Goal: Transaction & Acquisition: Purchase product/service

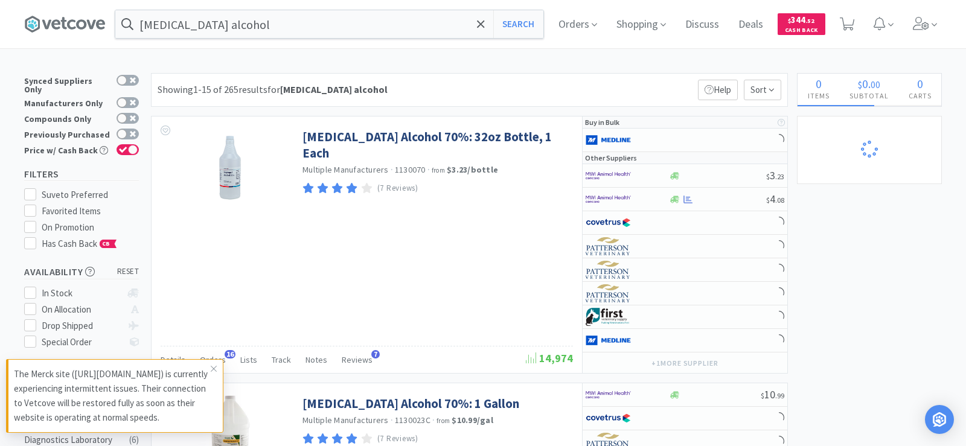
select select "16"
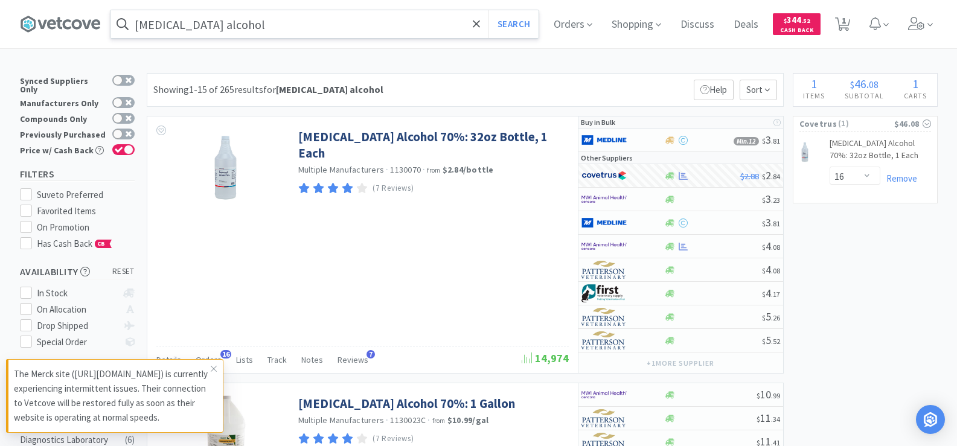
click at [255, 29] on input "[MEDICAL_DATA] alcohol" at bounding box center [325, 24] width 428 height 28
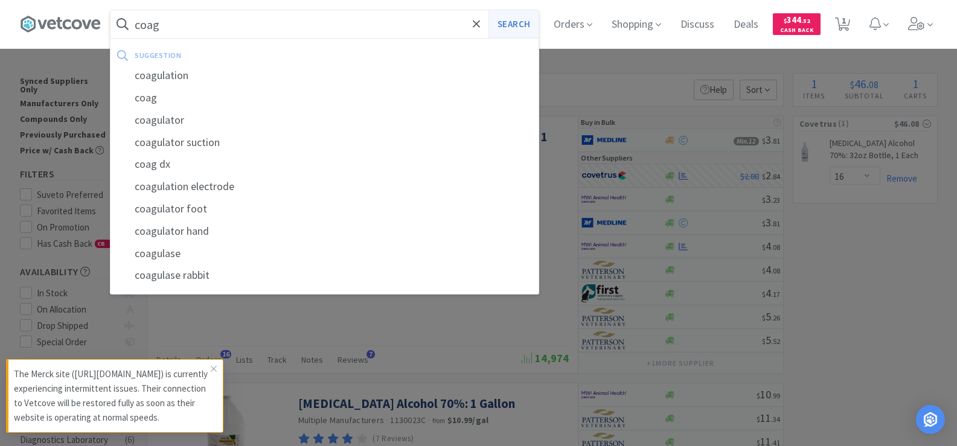
type input "coag"
click at [514, 22] on button "Search" at bounding box center [514, 24] width 50 height 28
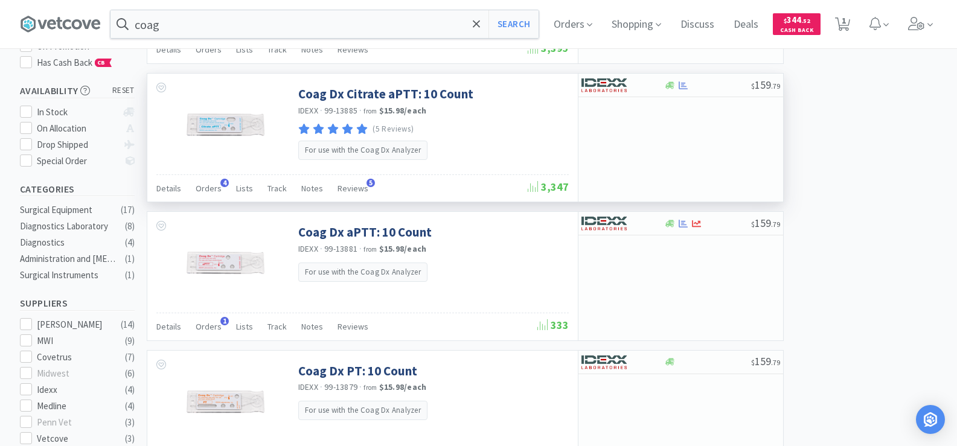
scroll to position [60, 0]
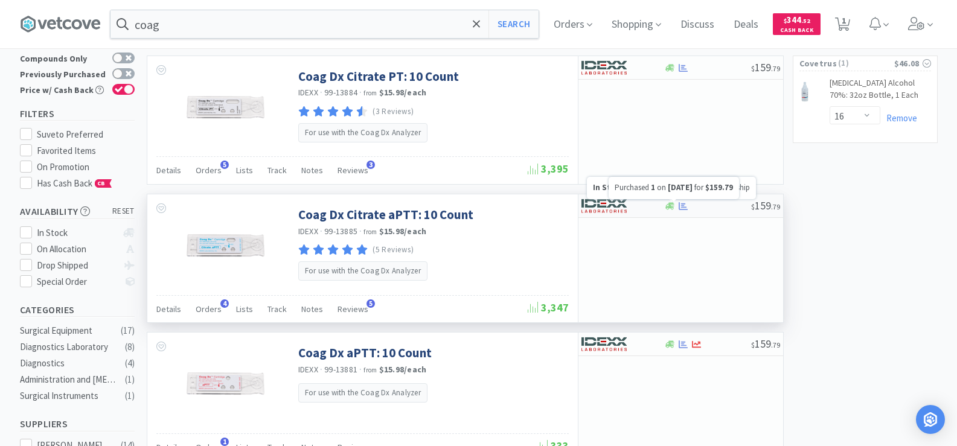
click at [681, 206] on icon at bounding box center [683, 206] width 9 height 9
select select "1"
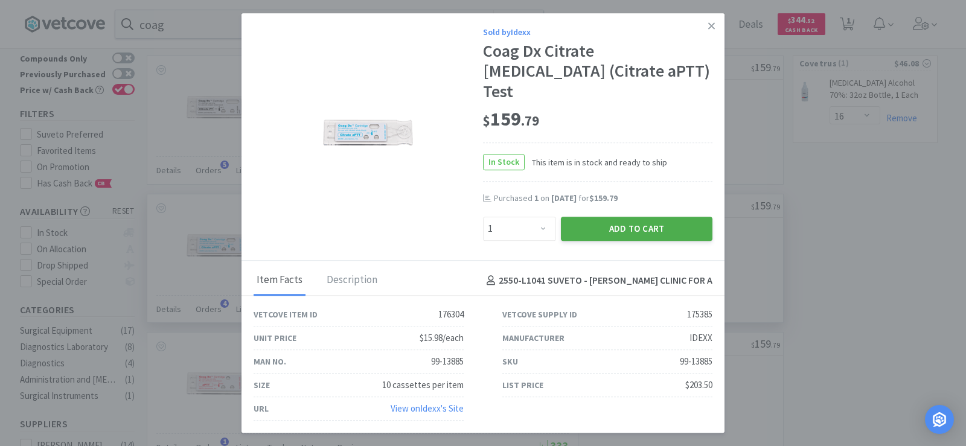
click at [659, 224] on button "Add to Cart" at bounding box center [637, 229] width 152 height 24
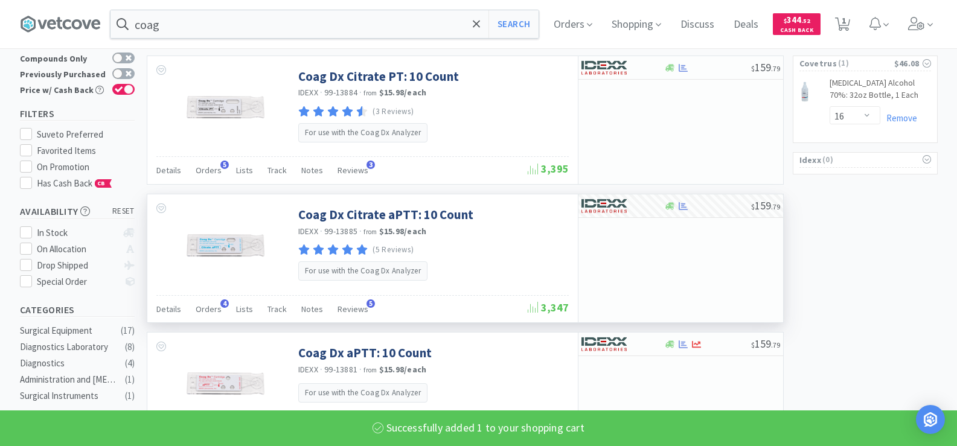
select select "1"
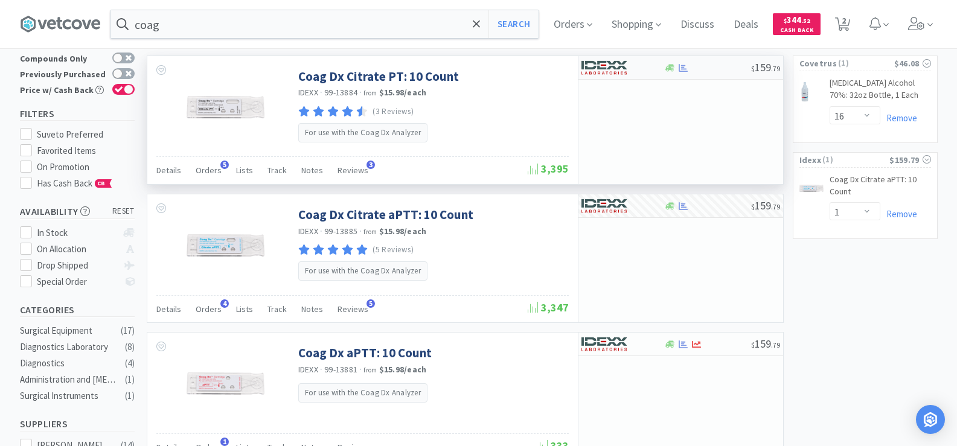
click at [678, 68] on div at bounding box center [684, 67] width 12 height 9
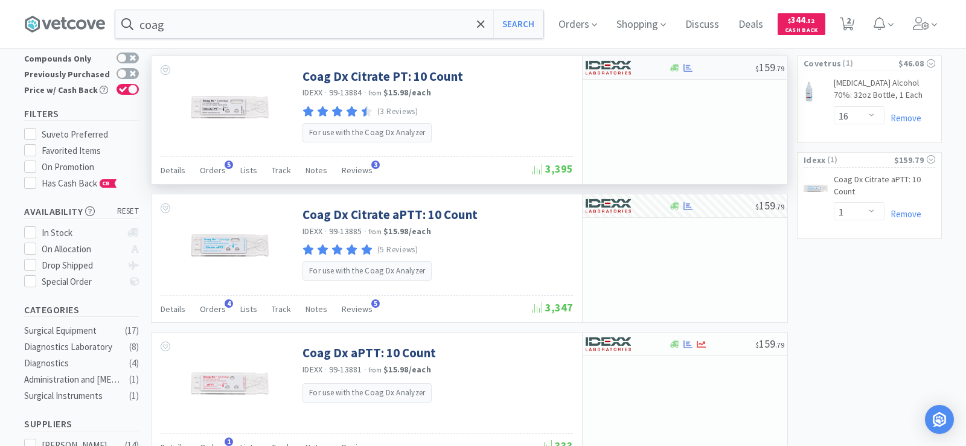
select select "1"
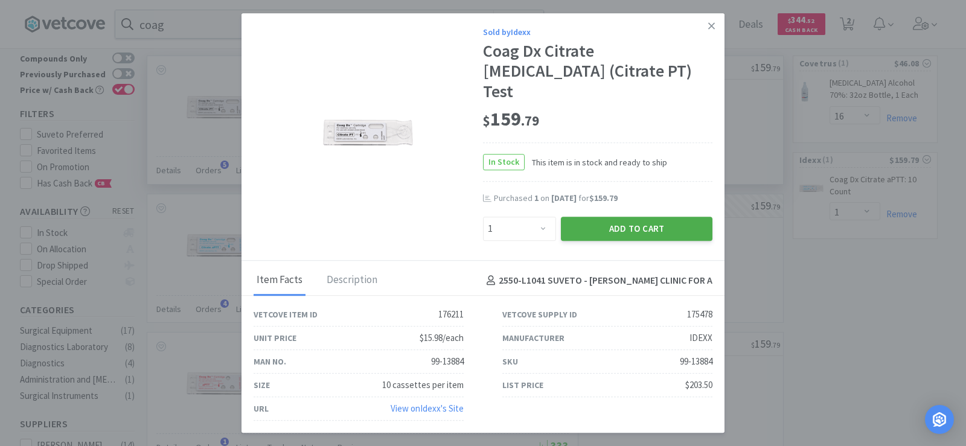
click at [627, 221] on button "Add to Cart" at bounding box center [637, 229] width 152 height 24
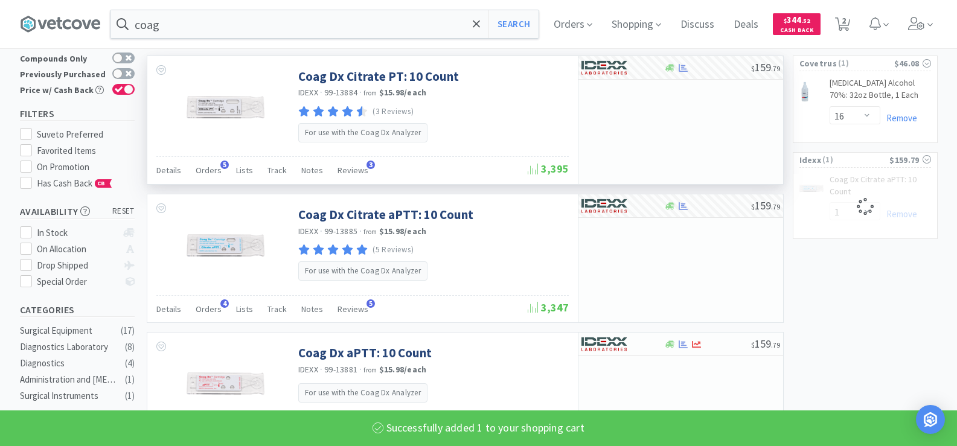
select select "1"
